Goal: Task Accomplishment & Management: Manage account settings

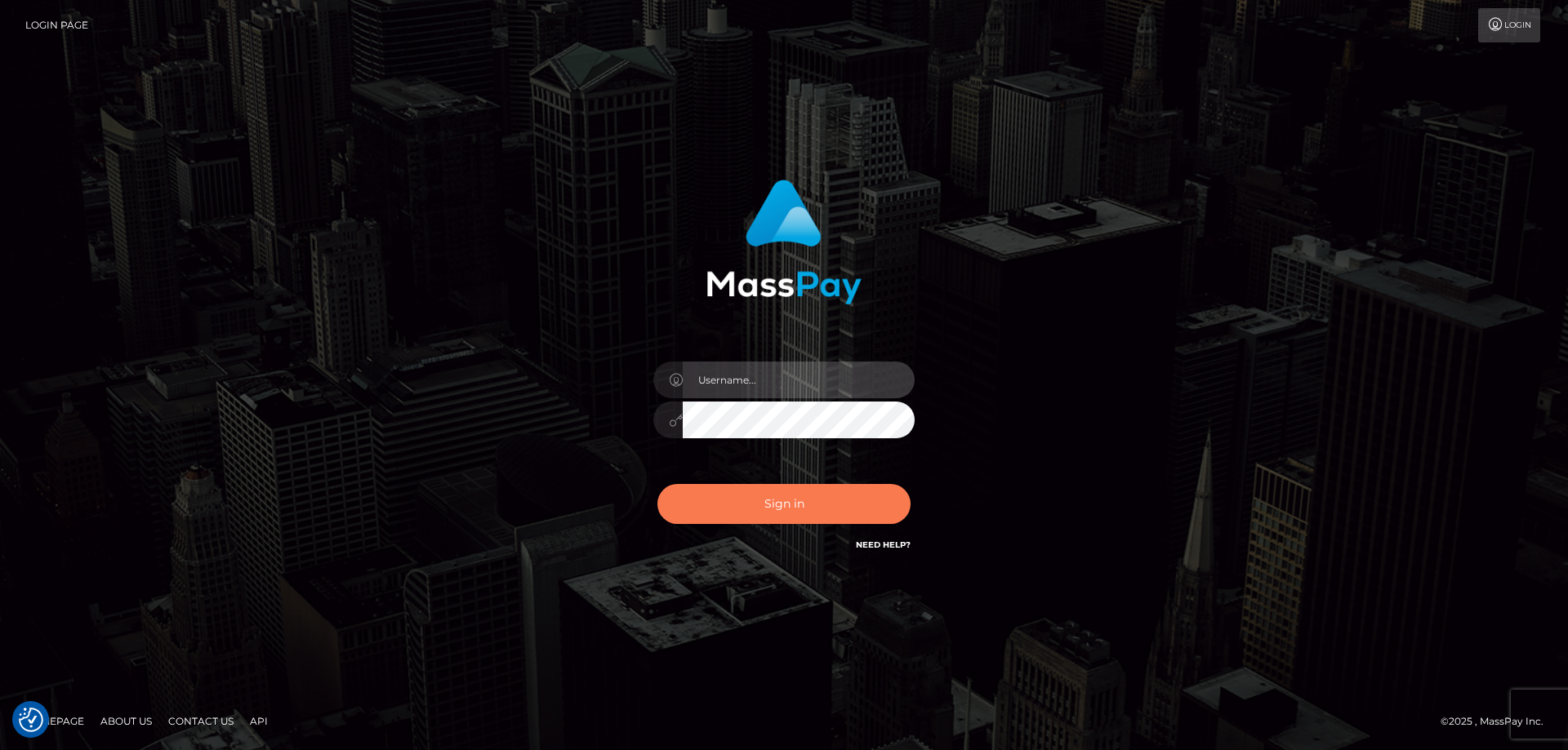
type input "emmy.navach"
click at [839, 507] on button "Sign in" at bounding box center [784, 504] width 253 height 40
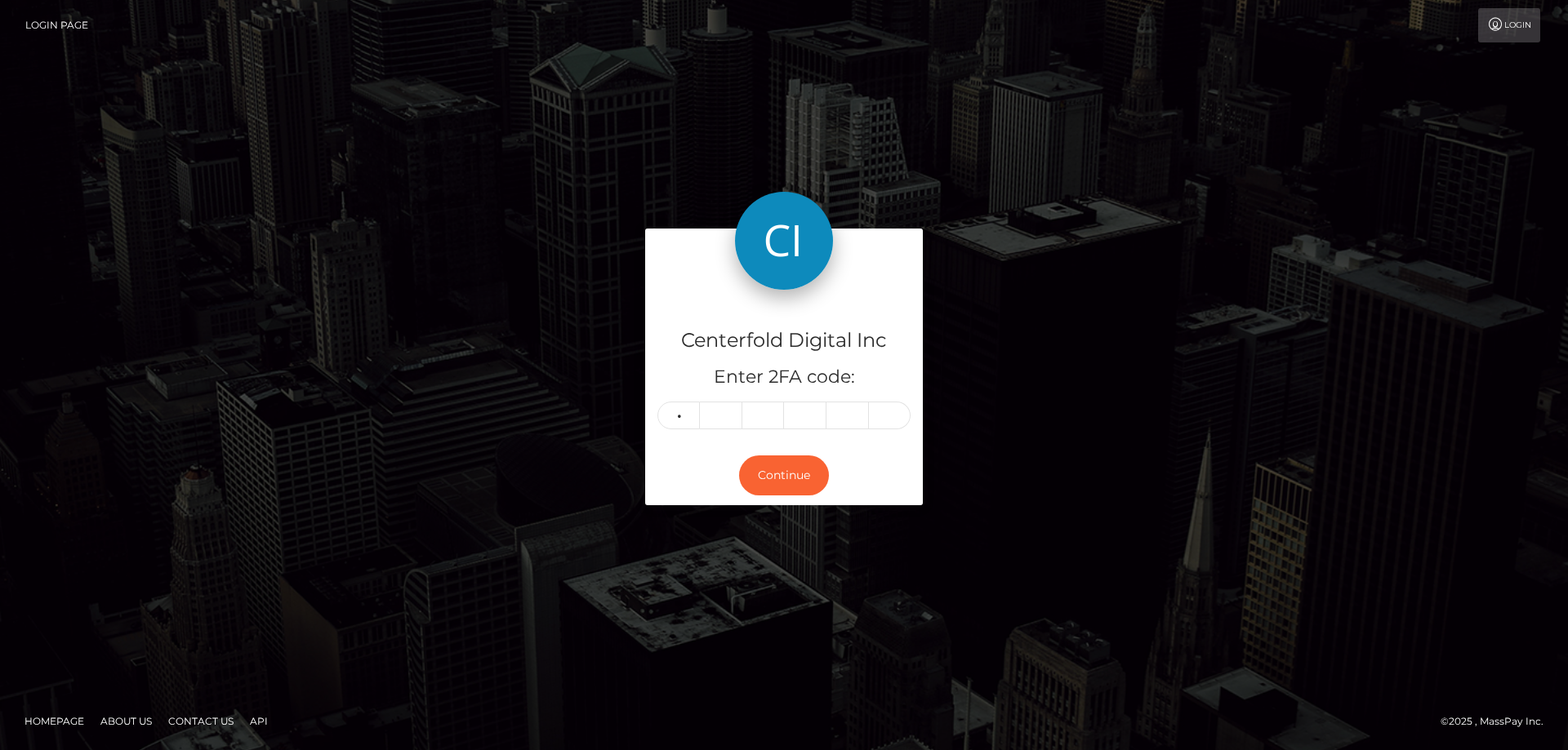
type input "2"
type input "3"
type input "4"
type input "2"
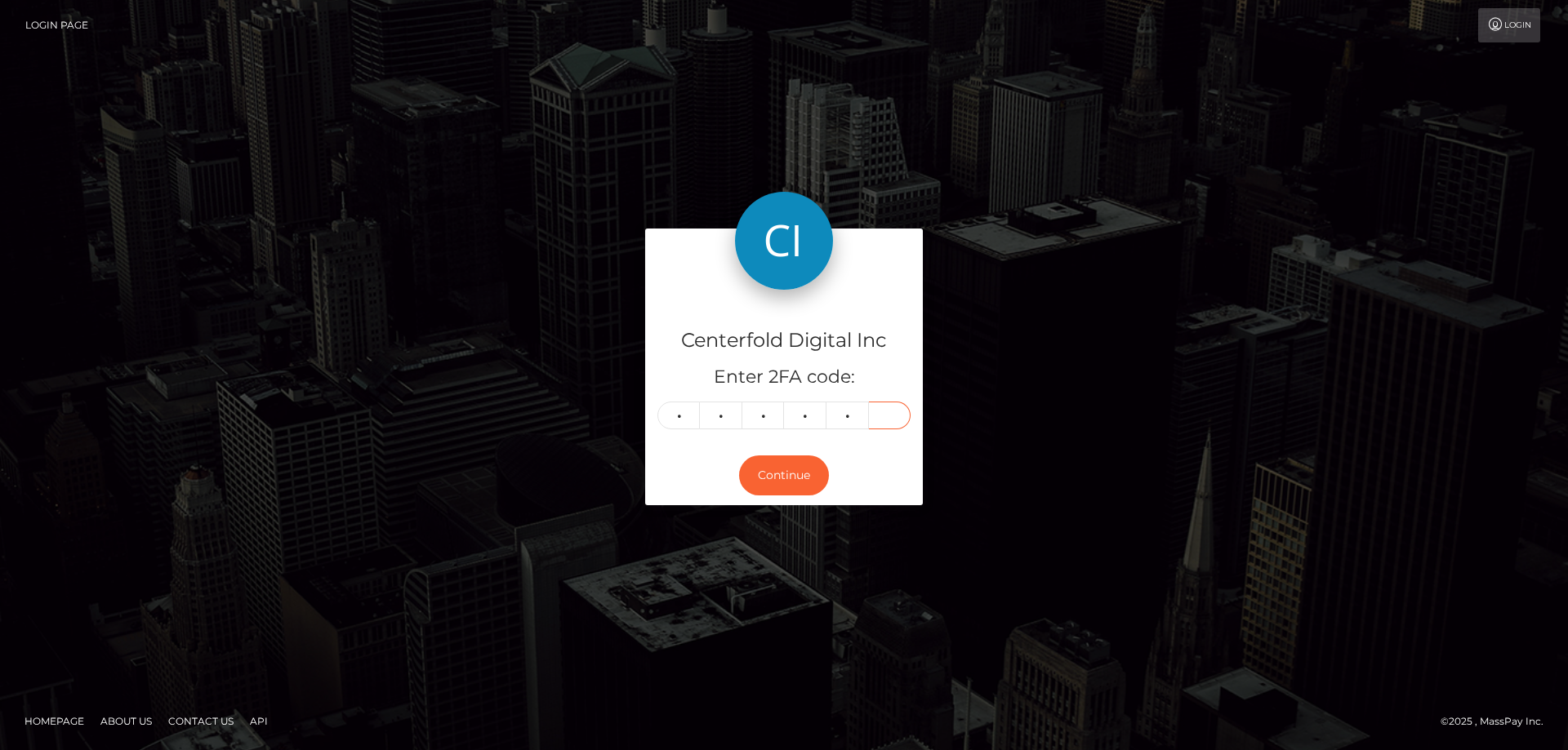
type input "6"
